Goal: Task Accomplishment & Management: Complete application form

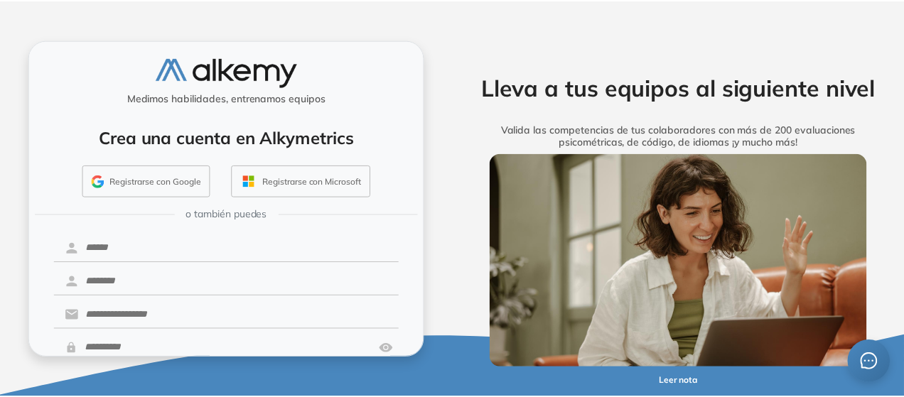
scroll to position [78, 0]
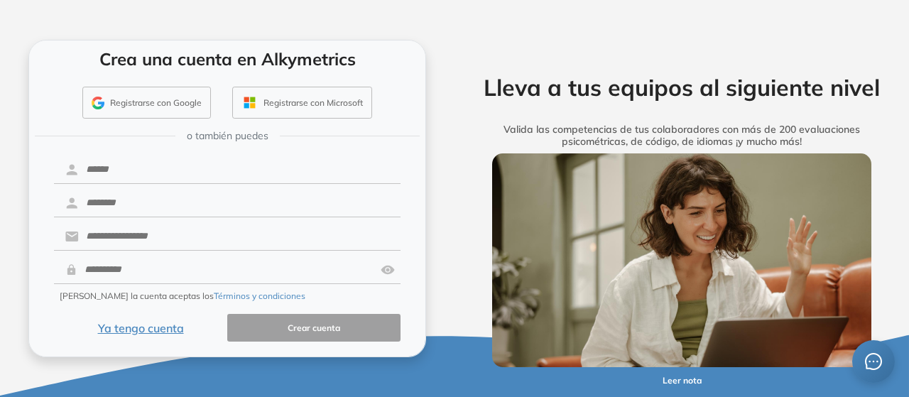
click at [163, 328] on button "Ya tengo cuenta" at bounding box center [140, 328] width 173 height 28
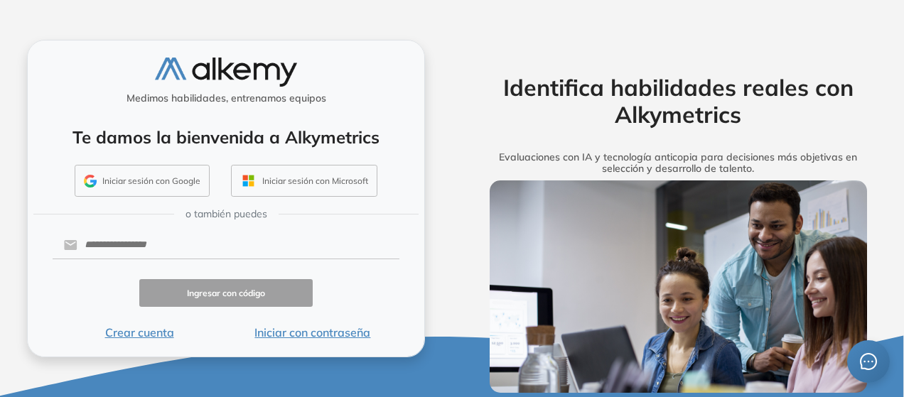
click at [151, 167] on button "Iniciar sesión con Google" at bounding box center [142, 181] width 135 height 33
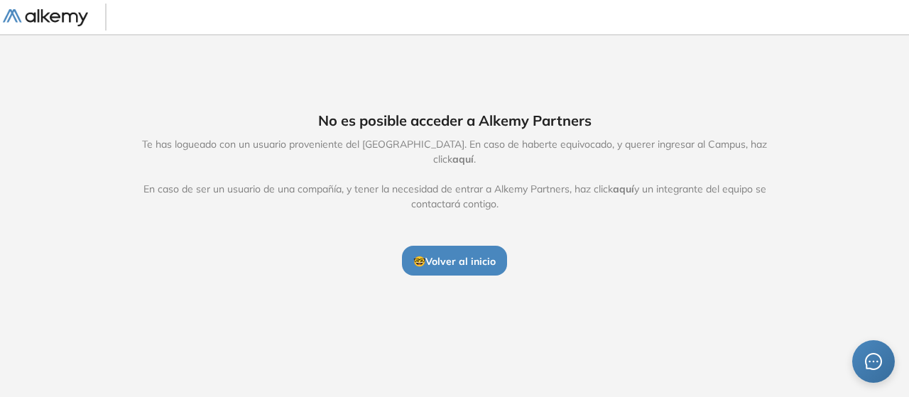
click at [459, 246] on button "🤓 Volver al inicio" at bounding box center [454, 261] width 105 height 30
